Goal: Transaction & Acquisition: Purchase product/service

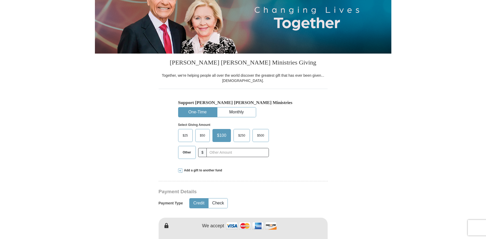
scroll to position [106, 0]
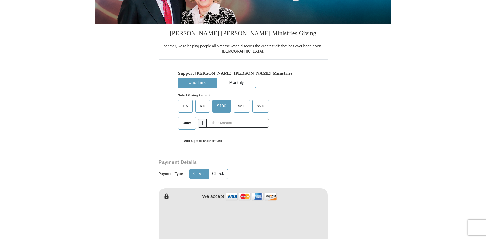
click at [184, 123] on span "Other" at bounding box center [187, 123] width 14 height 8
click at [0, 0] on input "Other" at bounding box center [0, 0] width 0 height 0
click at [220, 124] on input "text" at bounding box center [238, 123] width 58 height 9
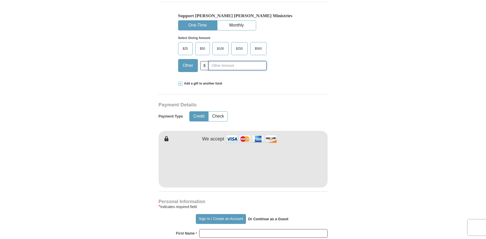
scroll to position [212, 0]
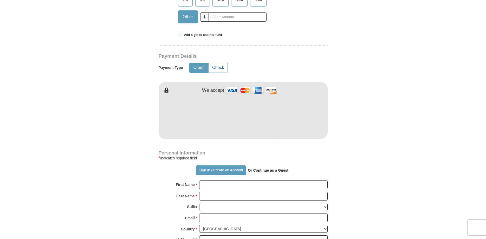
click at [216, 68] on button "Check" at bounding box center [218, 68] width 19 height 10
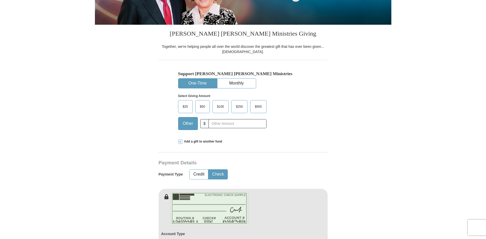
scroll to position [0, 0]
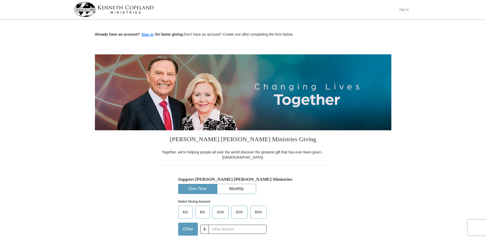
click at [403, 10] on button "Sign In" at bounding box center [404, 9] width 16 height 8
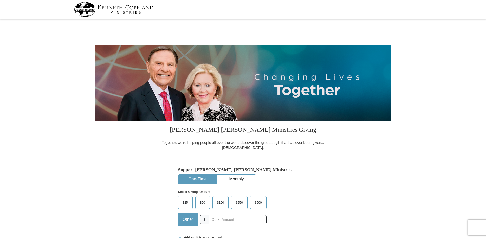
select select "[GEOGRAPHIC_DATA]"
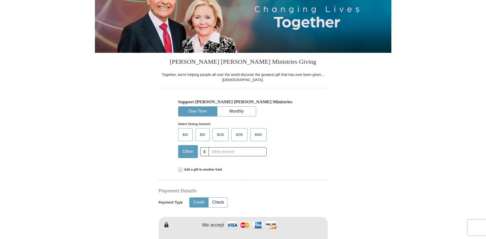
scroll to position [80, 0]
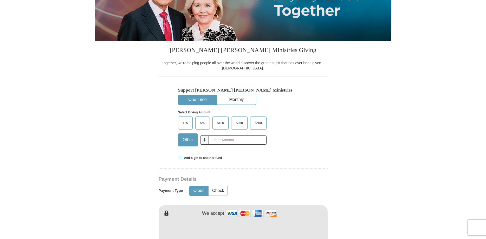
click at [190, 143] on span "Other" at bounding box center [188, 140] width 16 height 8
click at [0, 0] on input "Other" at bounding box center [0, 0] width 0 height 0
click at [199, 159] on span "Add a gift to another fund" at bounding box center [202, 158] width 40 height 4
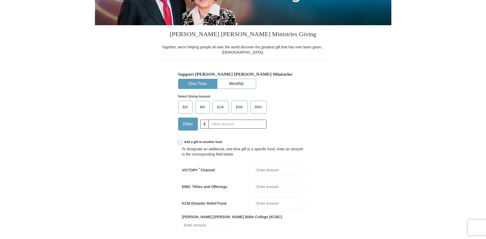
scroll to position [133, 0]
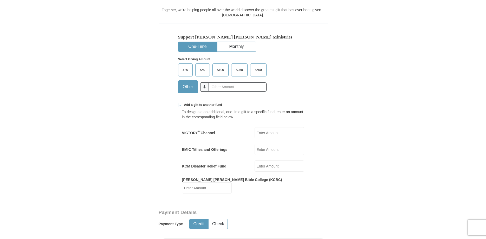
click at [273, 155] on input "EMIC Tithes and Offerings" at bounding box center [280, 149] width 50 height 11
type input "30"
click at [251, 153] on div "EMIC Tithes and Offerings 30 EMIC Tithes and Offerings Amount must be a valid n…" at bounding box center [243, 149] width 122 height 11
click at [262, 163] on input "KCM Disaster Relief Fund" at bounding box center [280, 165] width 50 height 11
type input "10"
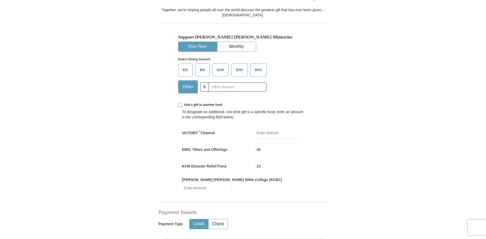
click at [232, 184] on input "Kenneth Copeland Bible College (KCBC)" at bounding box center [207, 187] width 50 height 11
type input "10"
click at [135, 152] on form "Kenneth Copeland Ministries Giving Together, we're helping people all over the …" at bounding box center [243, 228] width 296 height 681
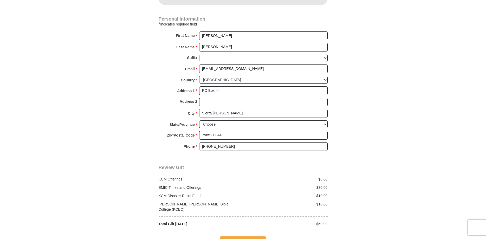
scroll to position [424, 0]
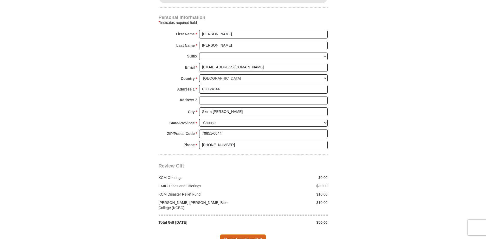
click at [251, 234] on span "Complete Your Gift" at bounding box center [243, 239] width 46 height 11
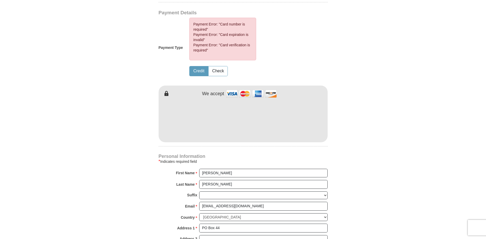
scroll to position [332, 0]
click at [219, 67] on button "Check" at bounding box center [218, 72] width 19 height 10
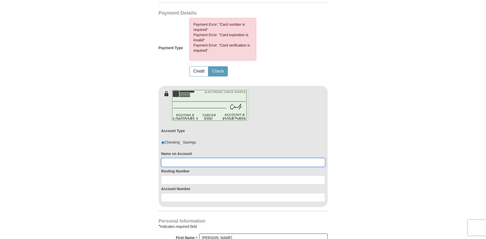
click at [179, 158] on input at bounding box center [243, 162] width 164 height 9
type input "Samantha & Jerry Courtney"
type input "Samantha &"
type input "PO BOX 44"
type input "79851"
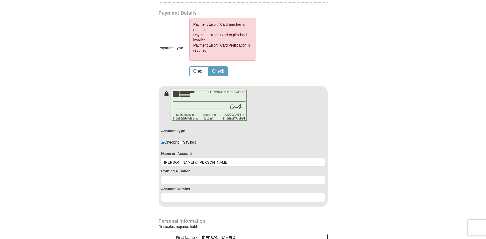
type input "9154911741"
click at [174, 175] on input at bounding box center [243, 179] width 164 height 9
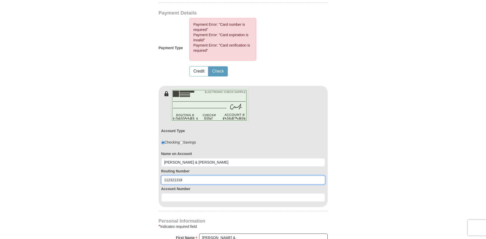
type input "112321318"
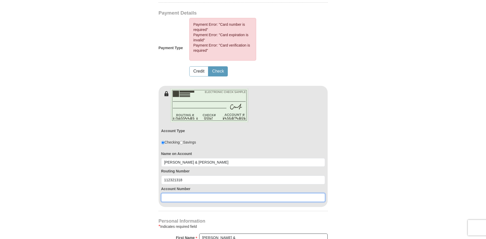
click at [178, 193] on input at bounding box center [243, 197] width 164 height 9
type input "1827675"
click at [145, 188] on form "Kenneth Copeland Ministries Giving Together, we're helping people all over the …" at bounding box center [243, 85] width 296 height 792
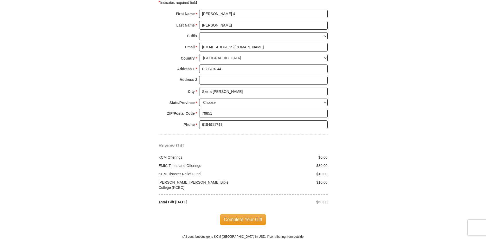
scroll to position [597, 0]
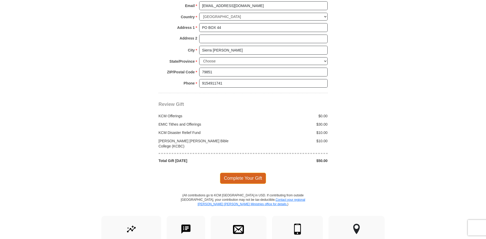
click at [240, 173] on span "Complete Your Gift" at bounding box center [243, 178] width 46 height 11
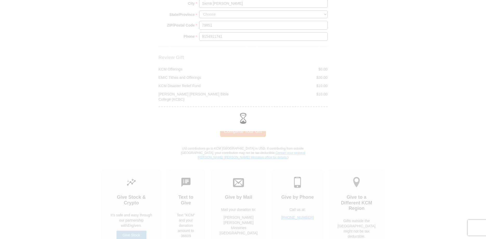
scroll to position [550, 0]
